Goal: Task Accomplishment & Management: Manage account settings

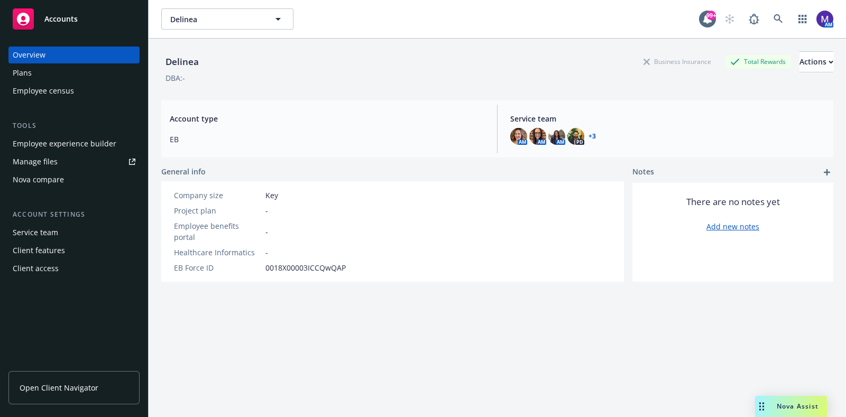
click at [43, 142] on div "Employee experience builder" at bounding box center [65, 143] width 104 height 17
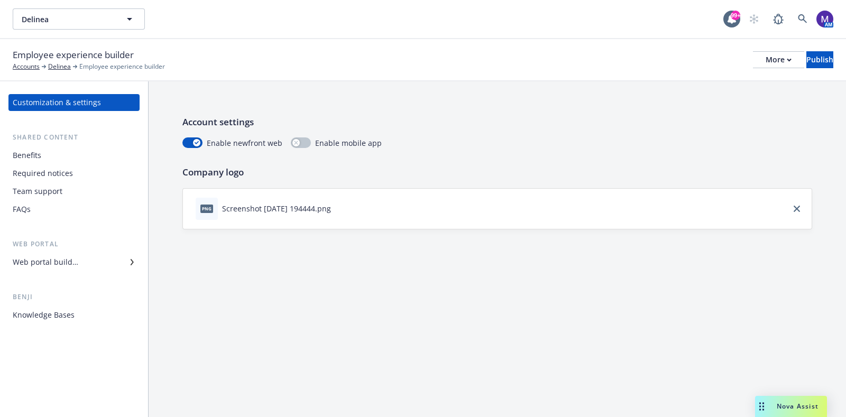
click at [45, 152] on div "Benefits" at bounding box center [74, 155] width 123 height 17
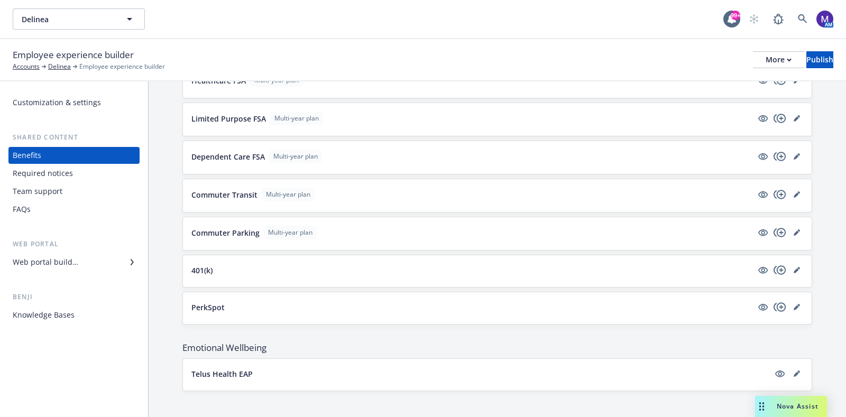
scroll to position [1135, 0]
click at [228, 265] on button "401(k)" at bounding box center [471, 268] width 561 height 11
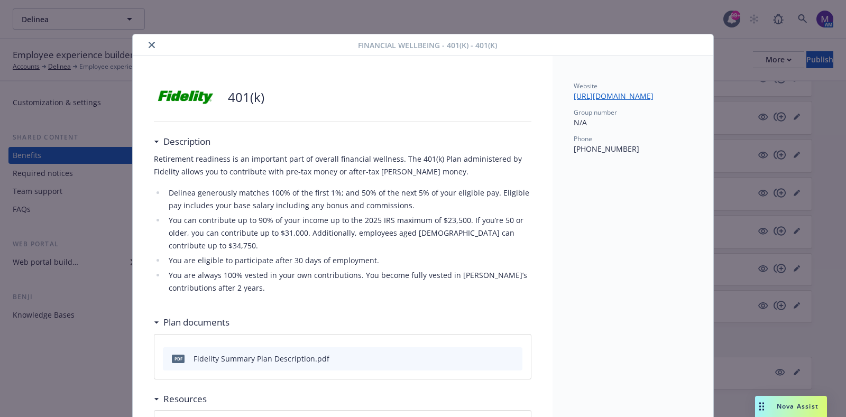
click at [149, 44] on icon "close" at bounding box center [152, 45] width 6 height 6
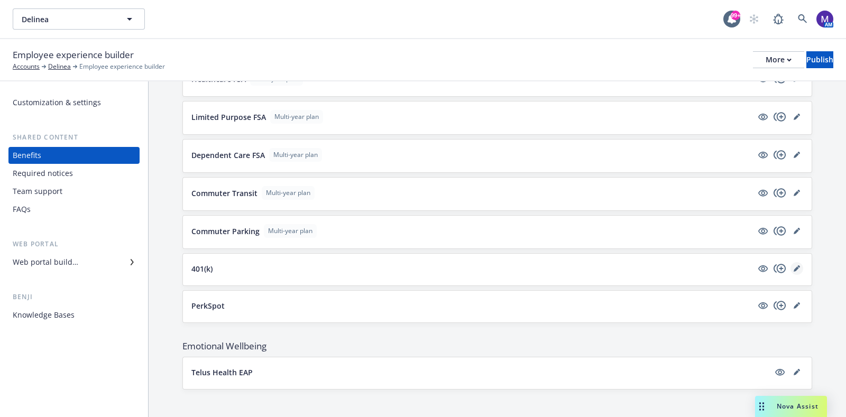
click at [794, 265] on icon "editPencil" at bounding box center [797, 268] width 6 height 6
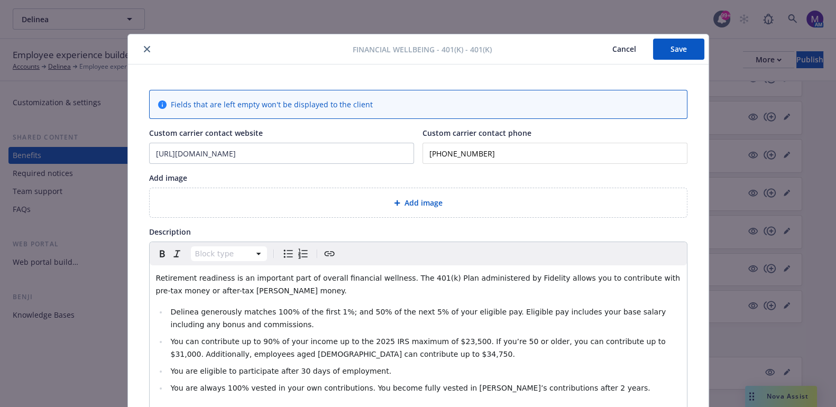
scroll to position [31, 0]
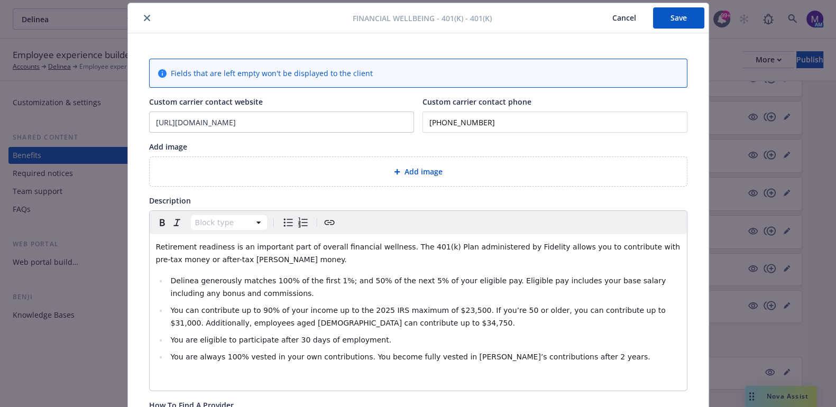
click at [598, 356] on li "You are always 100% vested in your own contributions. You become fully vested i…" at bounding box center [424, 357] width 513 height 13
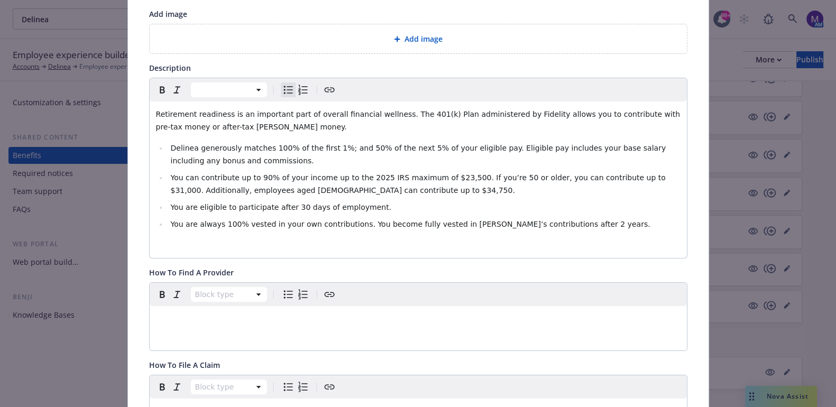
scroll to position [98, 0]
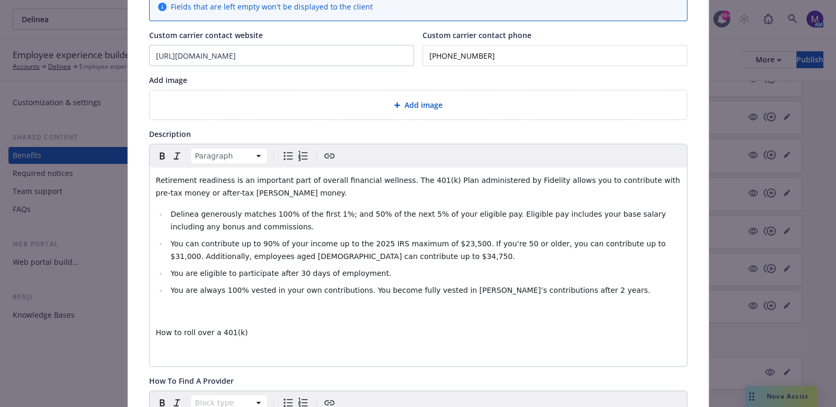
click at [262, 326] on p "How to roll over a 401(k)" at bounding box center [418, 332] width 524 height 13
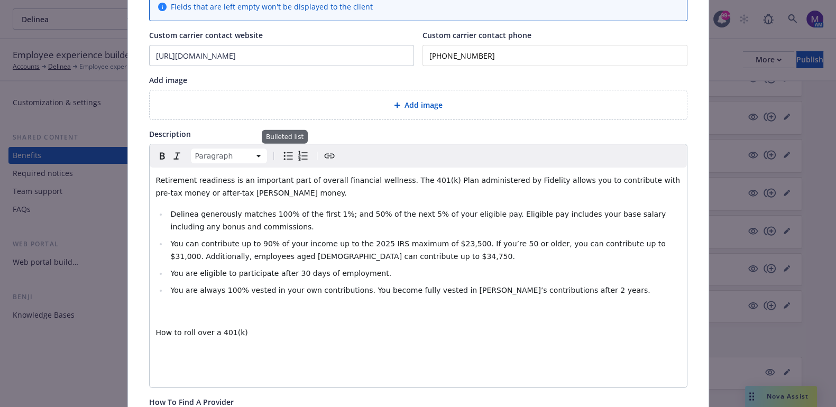
click at [282, 151] on icon "Bulleted list" at bounding box center [288, 156] width 13 height 13
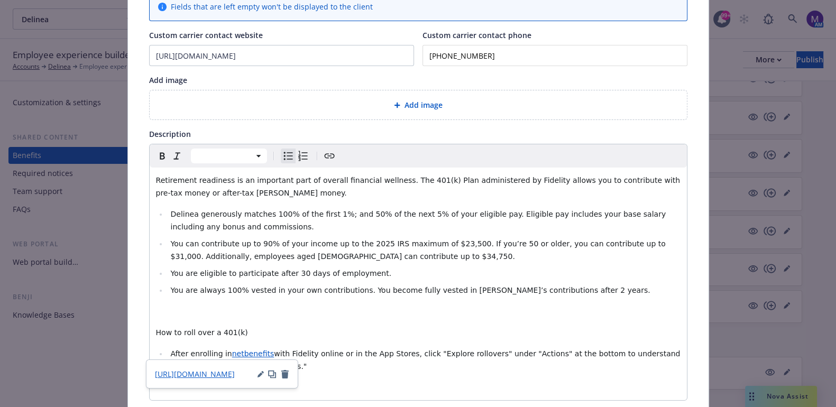
click at [232, 355] on span "netbenefits" at bounding box center [253, 353] width 42 height 8
drag, startPoint x: 225, startPoint y: 355, endPoint x: 246, endPoint y: 348, distance: 22.2
click at [232, 354] on span "eNetBenefits" at bounding box center [256, 353] width 48 height 8
click at [312, 316] on p "editable markdown" at bounding box center [418, 311] width 524 height 13
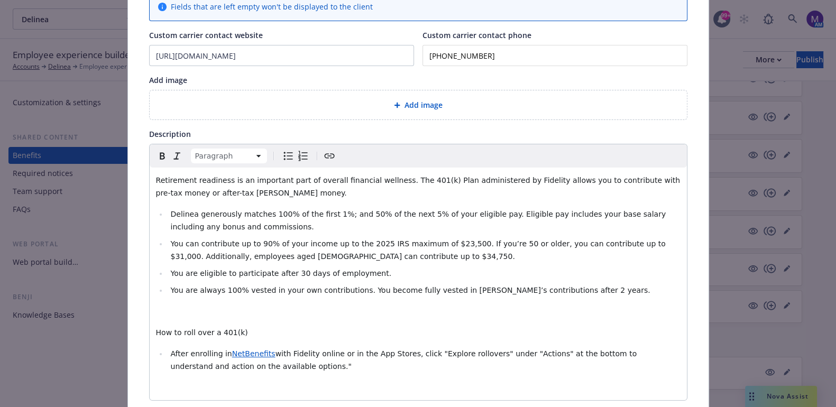
drag, startPoint x: 391, startPoint y: 354, endPoint x: 438, endPoint y: 340, distance: 48.7
click at [394, 353] on span "with Fidelity online or in the App Stores, click "Explore rollovers" under "Act…" at bounding box center [404, 359] width 468 height 21
click at [430, 388] on p "editable markdown" at bounding box center [418, 387] width 524 height 13
click at [328, 371] on li "After enrolling in NetBenefits with Fidelity online or in the App Stores, click…" at bounding box center [424, 359] width 513 height 25
drag, startPoint x: 256, startPoint y: 334, endPoint x: 264, endPoint y: 328, distance: 10.3
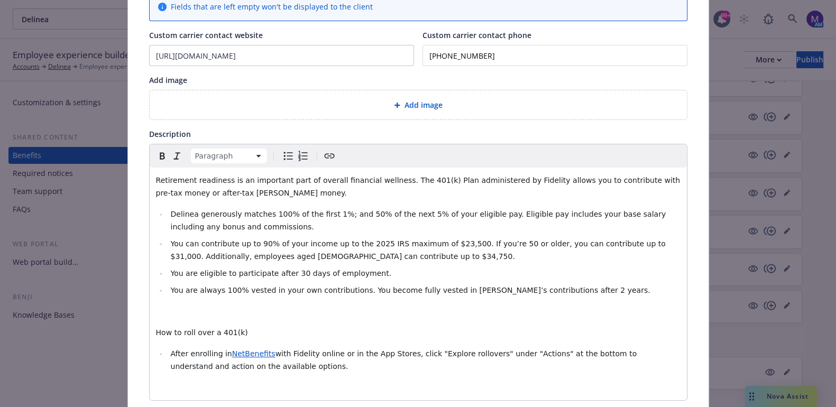
click at [257, 334] on p "How to roll over a 401(k)" at bounding box center [418, 332] width 524 height 13
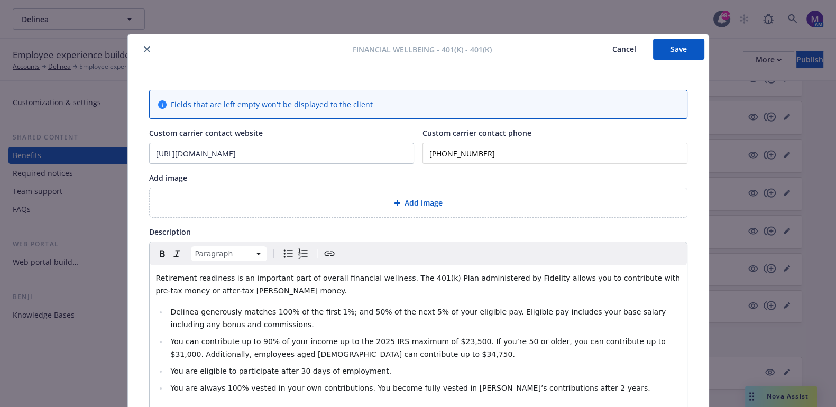
scroll to position [198, 0]
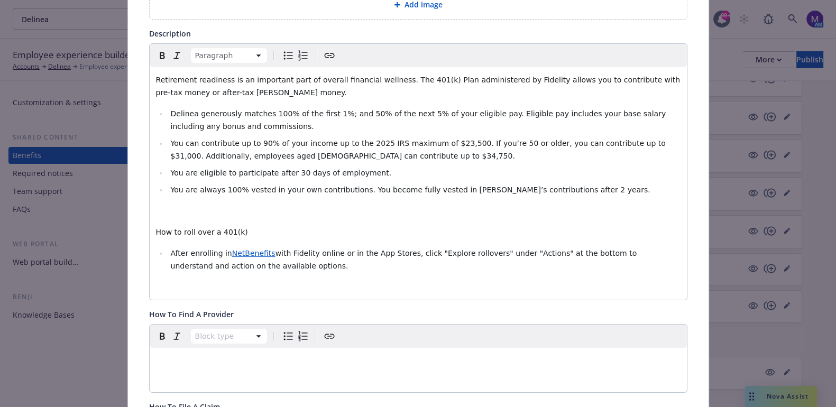
click at [269, 236] on p "How to roll over a 401(k)" at bounding box center [418, 232] width 524 height 13
click at [267, 242] on div "Retirement readiness is an important part of overall financial wellness. ​The 4…" at bounding box center [418, 183] width 537 height 233
click at [264, 234] on p "How to roll over a 401(k)" at bounding box center [418, 232] width 524 height 13
click at [168, 251] on li "After enrolling in NetBenefits with Fidelity online or in the App Stores, click…" at bounding box center [424, 259] width 513 height 25
click at [217, 271] on p "After enrolling in NetBenefits with Fidelity online or in the App Stores, click…" at bounding box center [418, 259] width 524 height 25
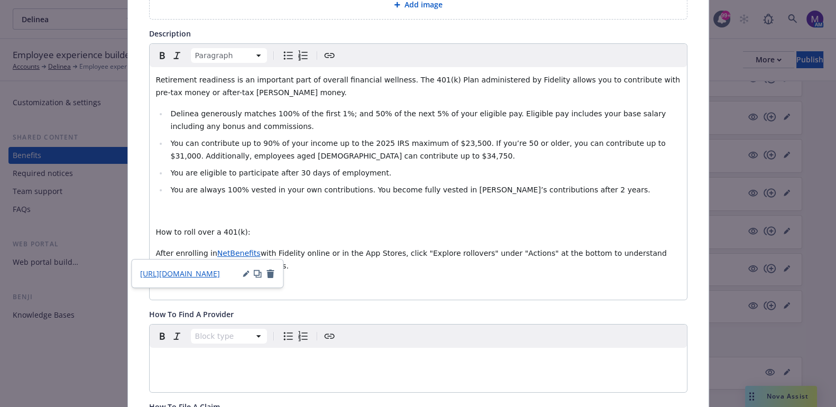
click at [231, 252] on span "NetBenefits" at bounding box center [238, 253] width 43 height 8
click at [220, 275] on span "[URL][DOMAIN_NAME]" at bounding box center [180, 274] width 80 height 10
click at [326, 281] on p "editable markdown" at bounding box center [418, 287] width 524 height 13
click at [325, 266] on p "After enrolling in NetBenefits with Fidelity online or in the App Stores, click…" at bounding box center [418, 259] width 524 height 25
click at [225, 202] on div "Retirement readiness is an important part of overall financial wellness. ​The 4…" at bounding box center [418, 183] width 537 height 233
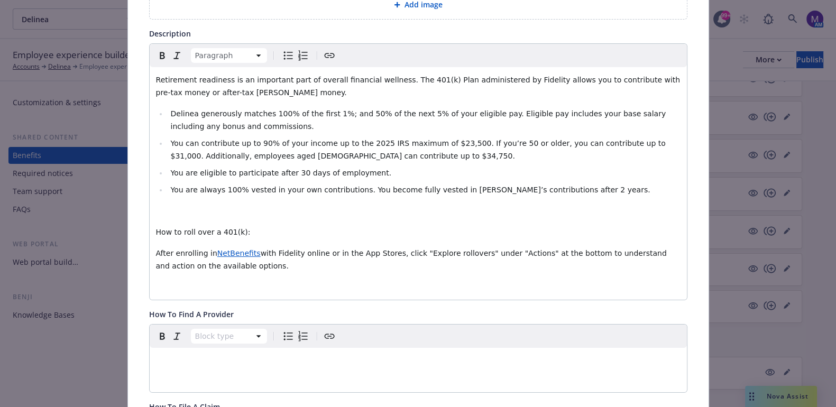
click at [246, 231] on p "How to roll over a 401(k):" at bounding box center [418, 232] width 524 height 13
click at [369, 262] on p "After enrolling in NetBenefits with Fidelity online or in the App Stores, click…" at bounding box center [418, 259] width 524 height 25
click at [274, 281] on p "editable markdown" at bounding box center [418, 287] width 524 height 13
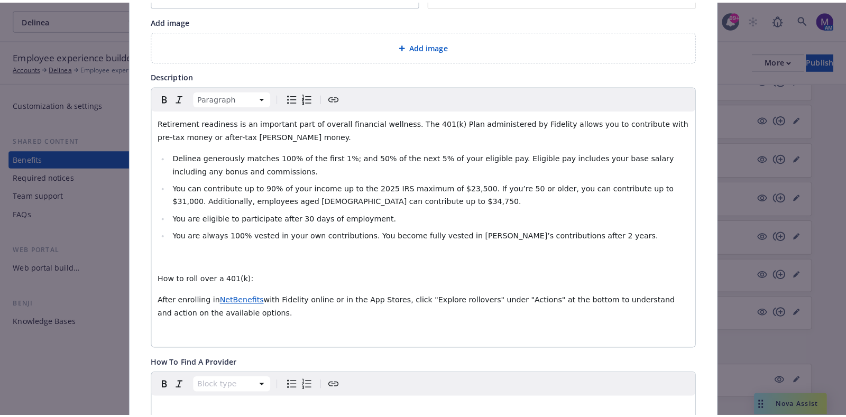
scroll to position [0, 0]
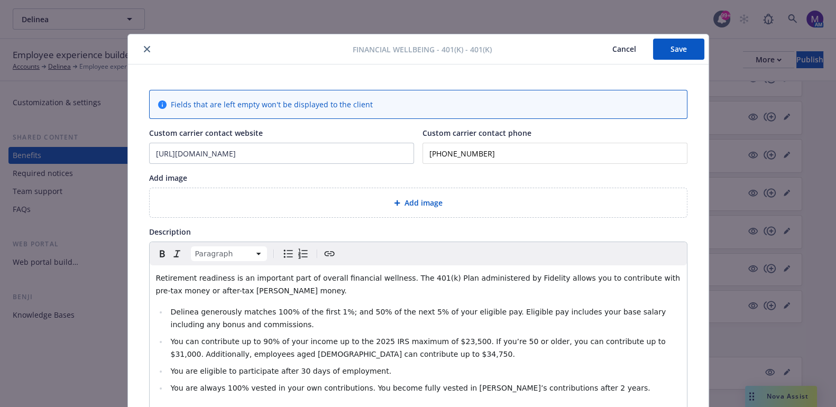
click at [666, 46] on button "Save" at bounding box center [678, 49] width 51 height 21
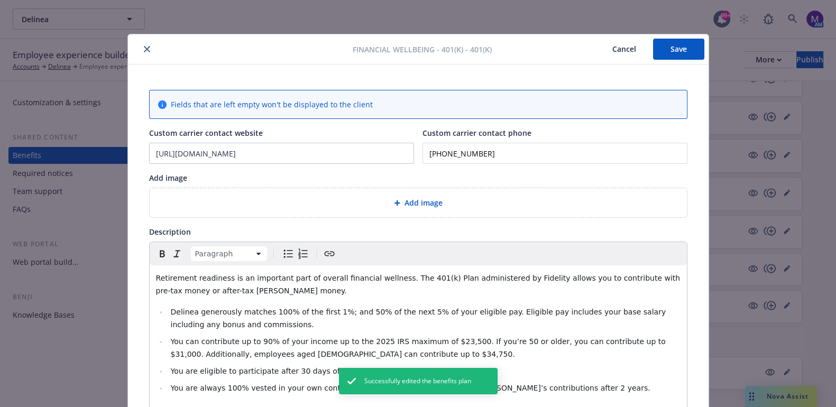
click at [144, 49] on icon "close" at bounding box center [147, 49] width 6 height 6
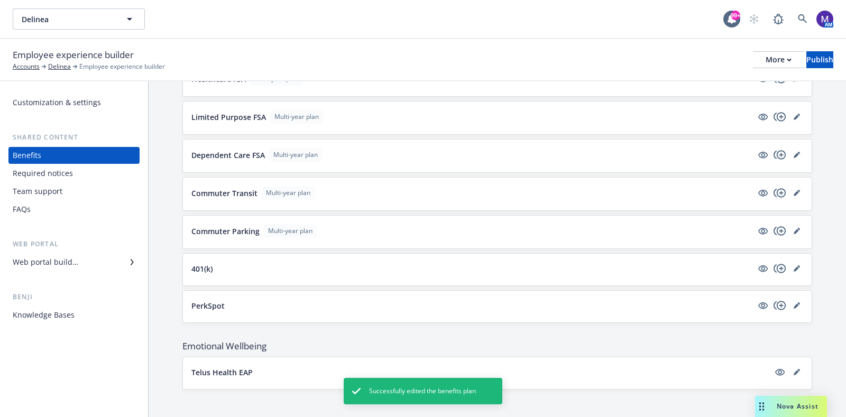
click at [206, 263] on p "401(k)" at bounding box center [201, 268] width 21 height 11
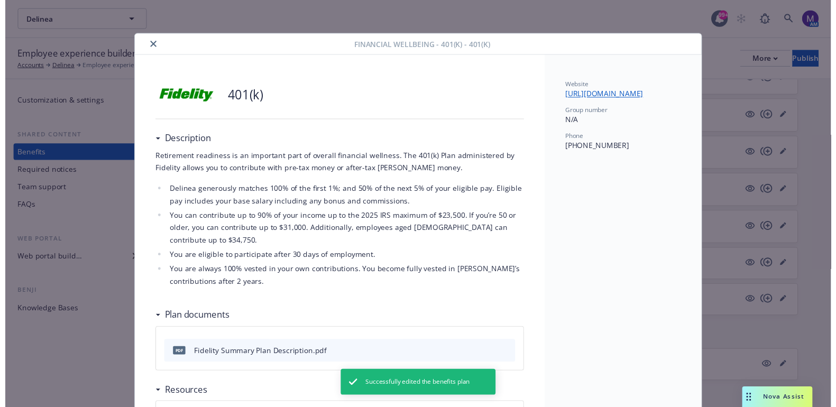
scroll to position [31, 0]
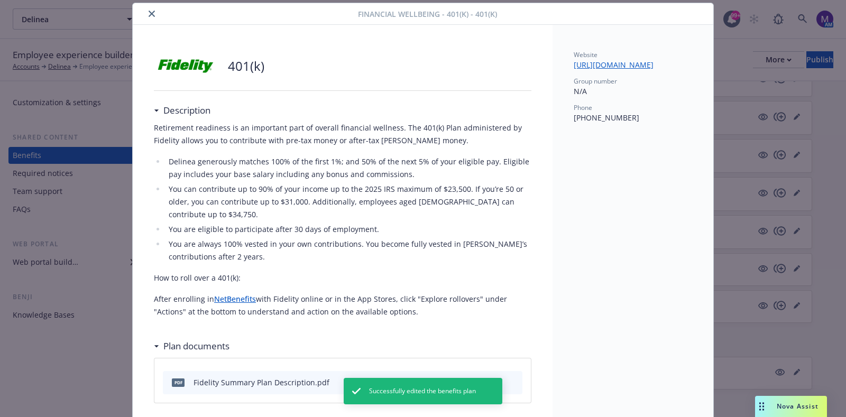
click at [149, 15] on icon "close" at bounding box center [152, 14] width 6 height 6
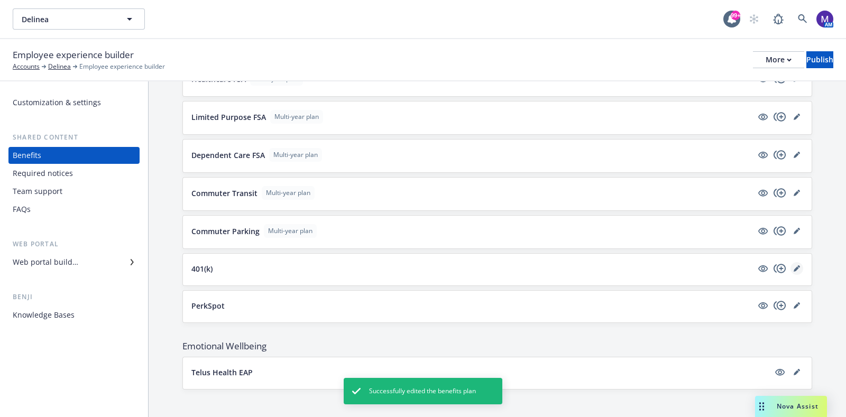
click at [797, 265] on icon "editPencil" at bounding box center [798, 266] width 3 height 3
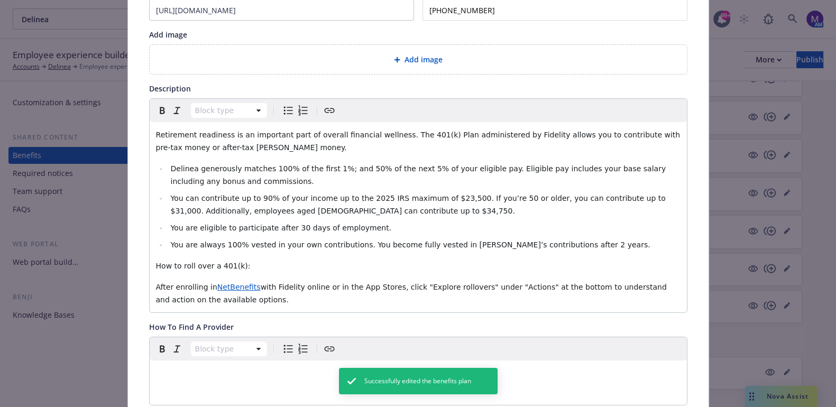
scroll to position [229, 0]
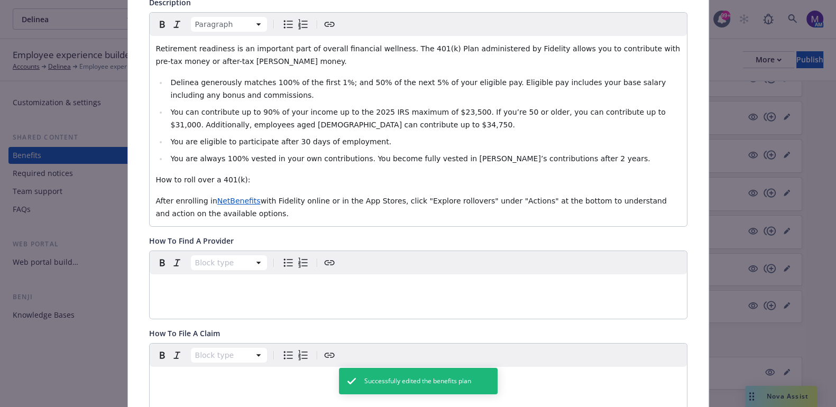
click at [241, 180] on p "How to roll over a 401(k):" at bounding box center [418, 179] width 524 height 13
click at [209, 183] on span "How to roll over a 401(k):" at bounding box center [203, 180] width 95 height 8
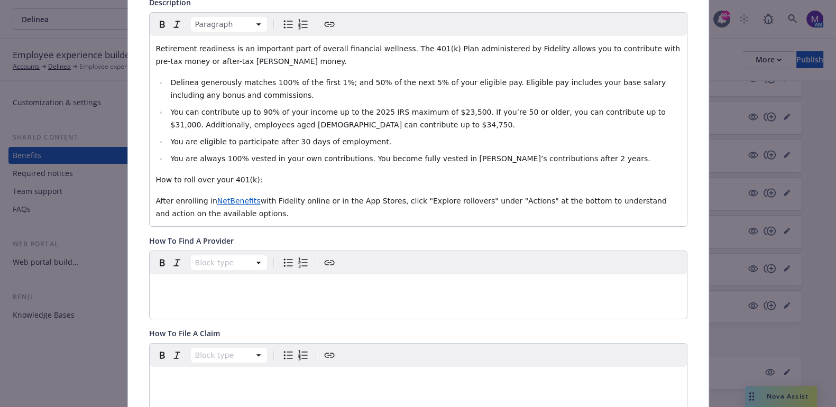
click at [315, 221] on div "Retirement readiness is an important part of overall financial wellness. ​The 4…" at bounding box center [418, 131] width 537 height 190
click at [309, 189] on div "Retirement readiness is an important part of overall financial wellness. ​The 4…" at bounding box center [418, 131] width 537 height 190
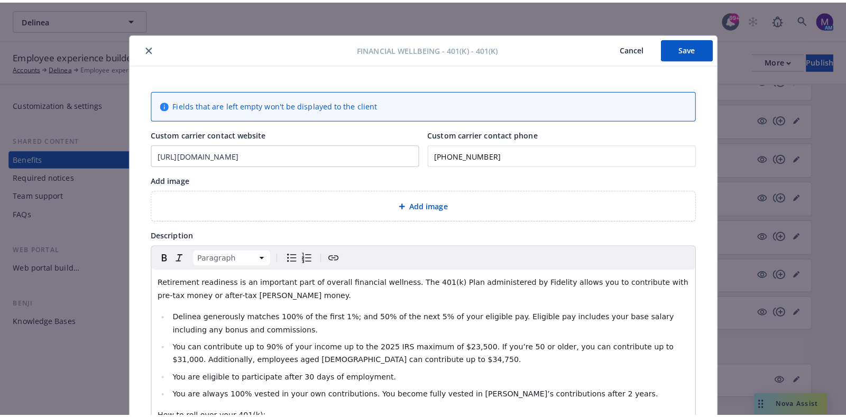
scroll to position [0, 0]
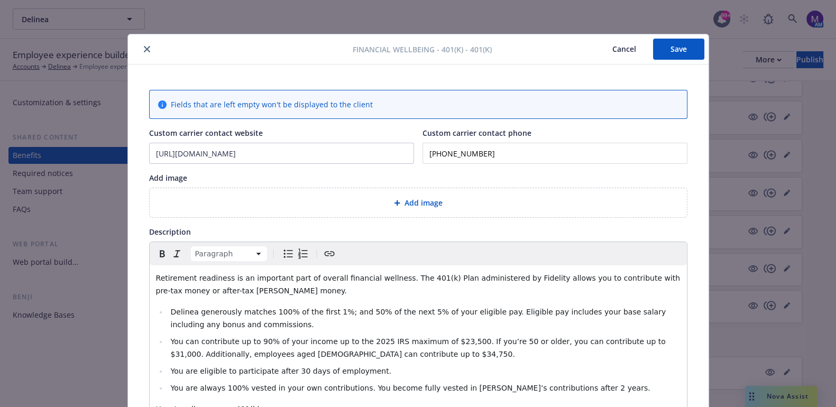
click at [664, 46] on button "Save" at bounding box center [678, 49] width 51 height 21
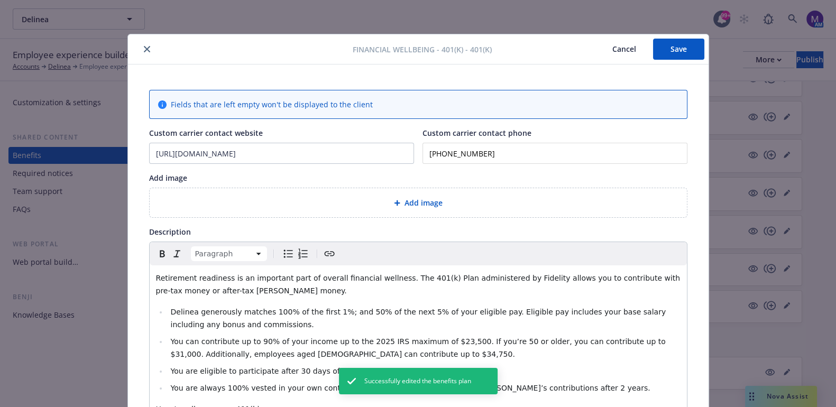
click at [141, 49] on button "close" at bounding box center [147, 49] width 13 height 13
